Goal: Task Accomplishment & Management: Use online tool/utility

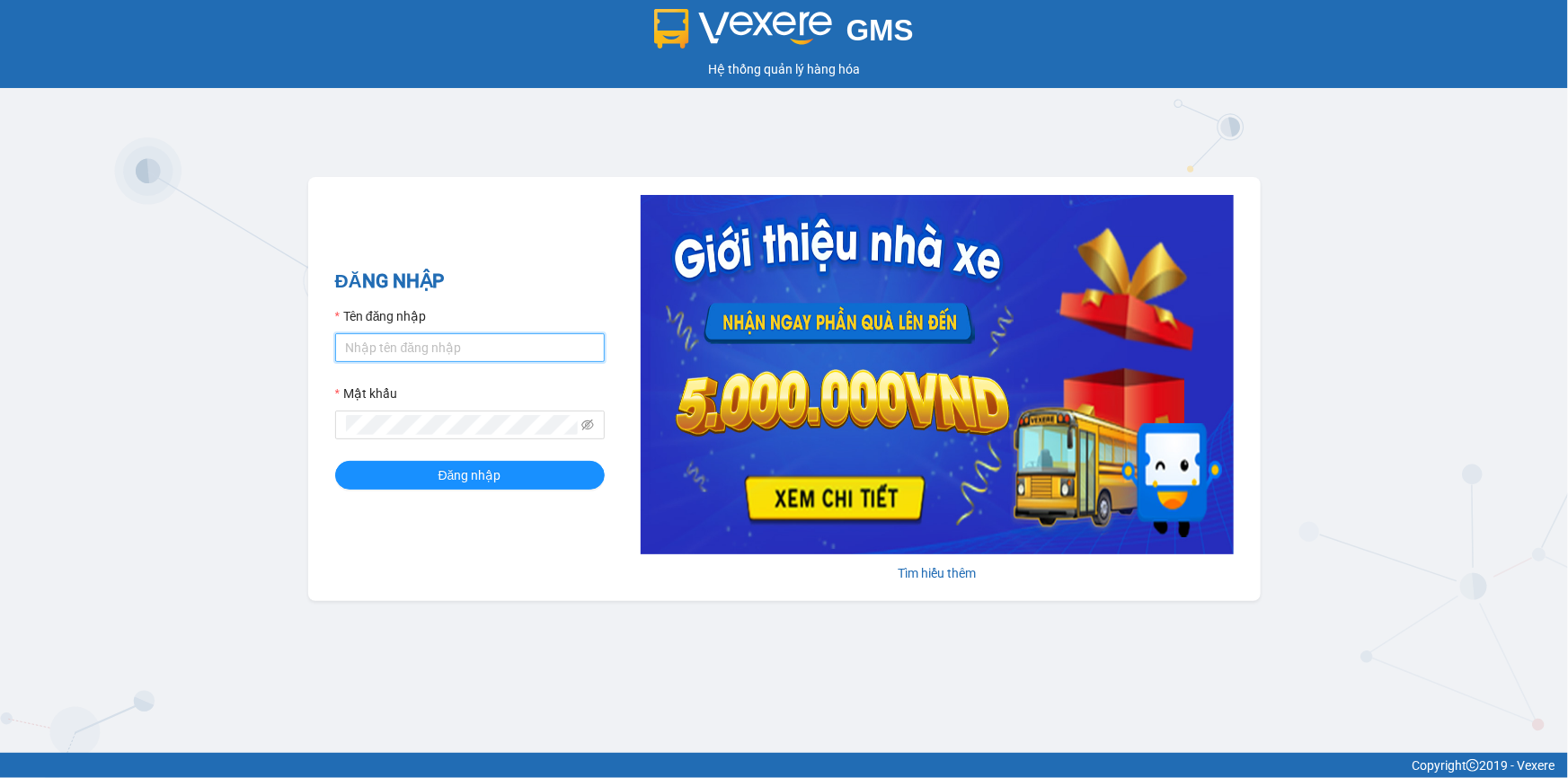
click at [471, 345] on input "Tên đăng nhập" at bounding box center [470, 347] width 270 height 29
type input "dungnt.phuongnam"
click at [432, 412] on span at bounding box center [470, 424] width 270 height 29
click at [335, 461] on button "Đăng nhập" at bounding box center [470, 475] width 270 height 29
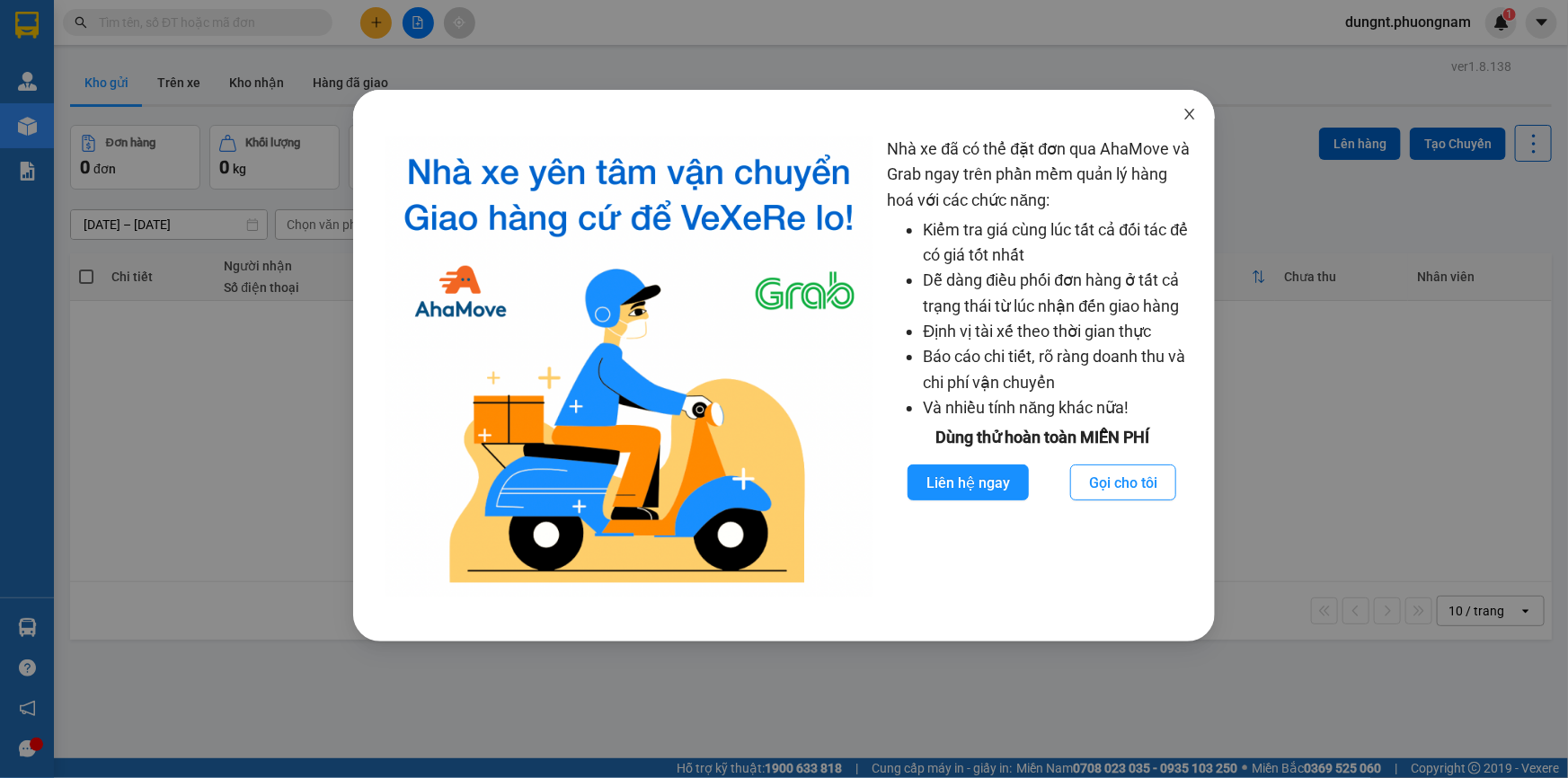
click at [1191, 113] on icon "close" at bounding box center [1189, 114] width 14 height 14
